Goal: Information Seeking & Learning: Learn about a topic

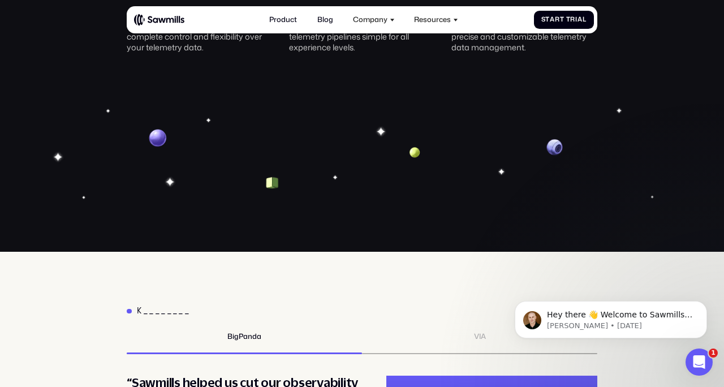
scroll to position [3154, 0]
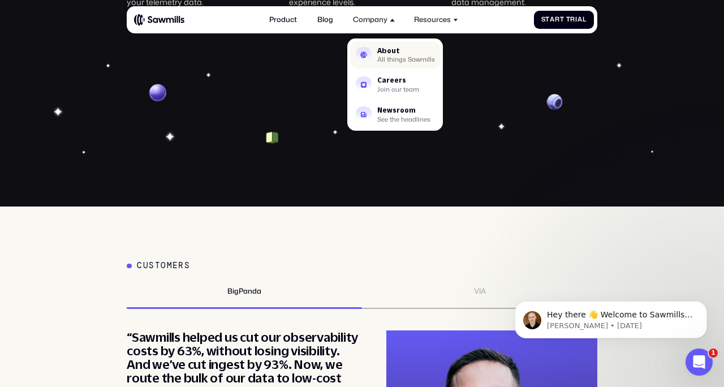
click at [385, 62] on div "All things Sawmills" at bounding box center [406, 60] width 58 height 6
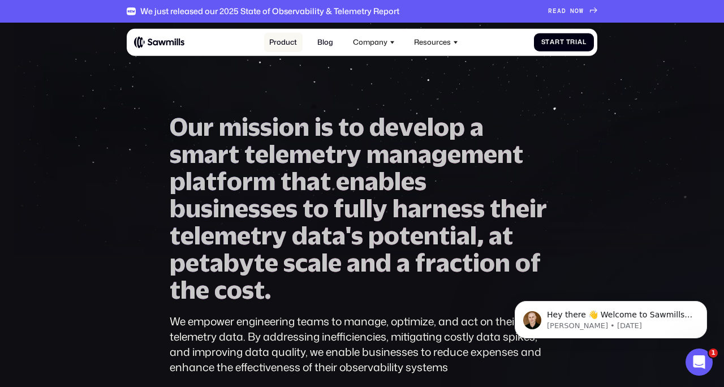
click at [280, 43] on link "Product" at bounding box center [283, 42] width 38 height 20
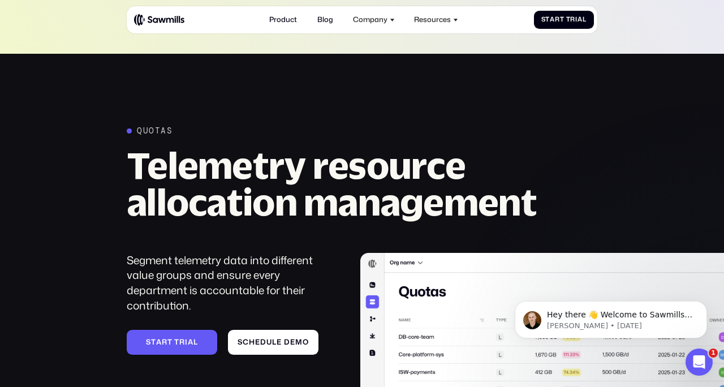
scroll to position [2762, 0]
